Goal: Task Accomplishment & Management: Manage account settings

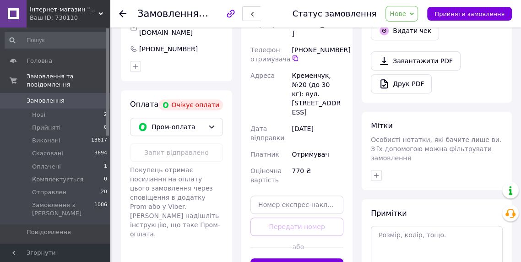
scroll to position [340, 0]
click at [95, 108] on li "Нові 2" at bounding box center [56, 114] width 113 height 13
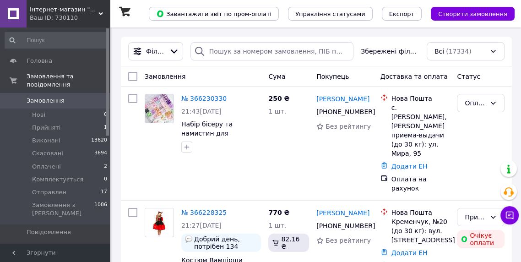
click at [87, 160] on li "Оплачені 2" at bounding box center [56, 166] width 113 height 13
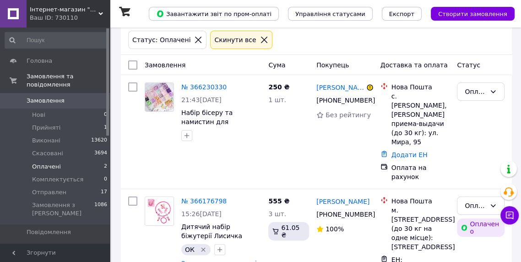
scroll to position [30, 0]
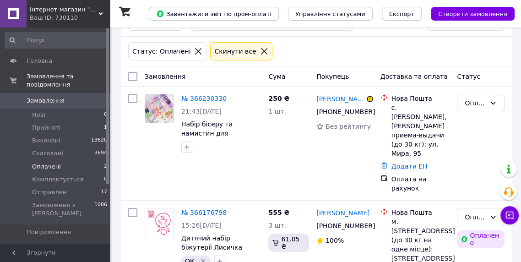
click at [470, 212] on div "Оплачено" at bounding box center [475, 217] width 21 height 10
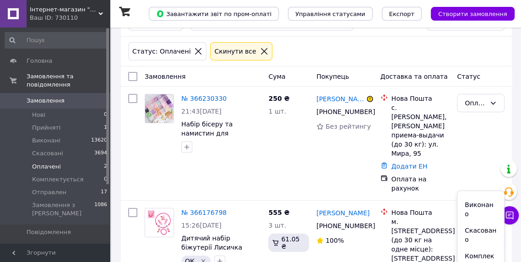
scroll to position [31, 0]
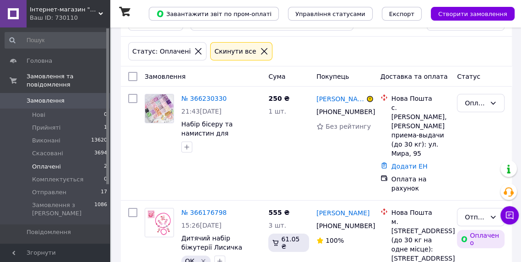
click at [90, 123] on li "Прийняті 1" at bounding box center [56, 127] width 113 height 13
